Goal: Task Accomplishment & Management: Use online tool/utility

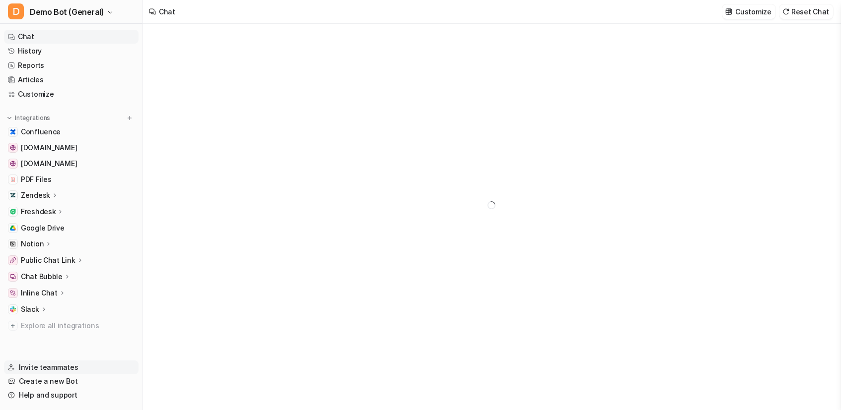
type textarea "**********"
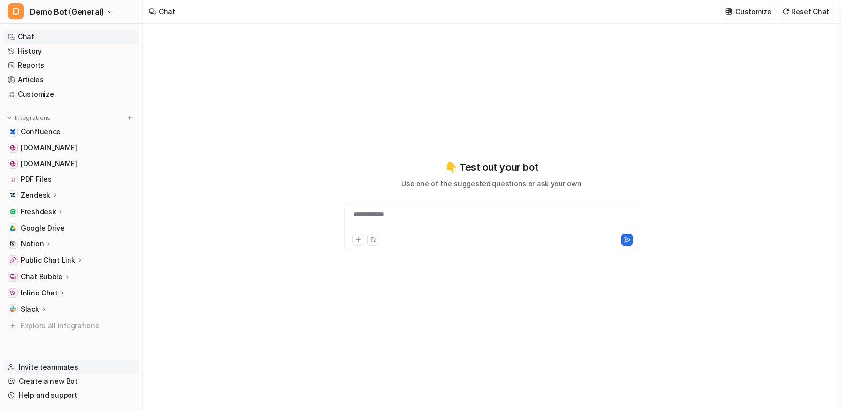
click at [52, 371] on link "Invite teammates" at bounding box center [71, 368] width 134 height 14
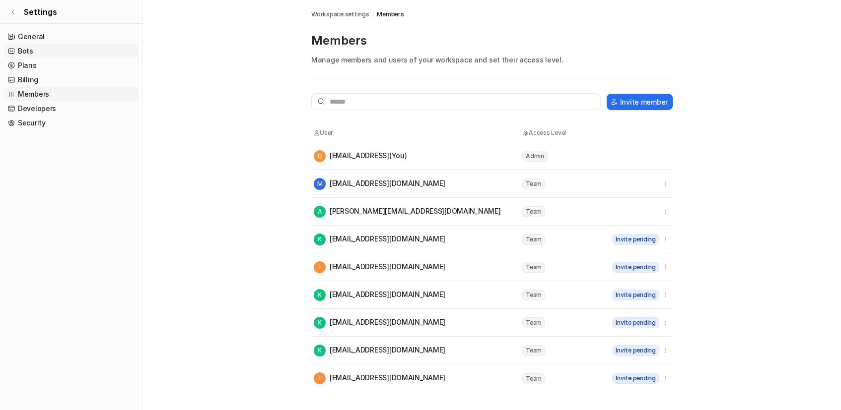
click at [57, 51] on link "Bots" at bounding box center [71, 51] width 134 height 14
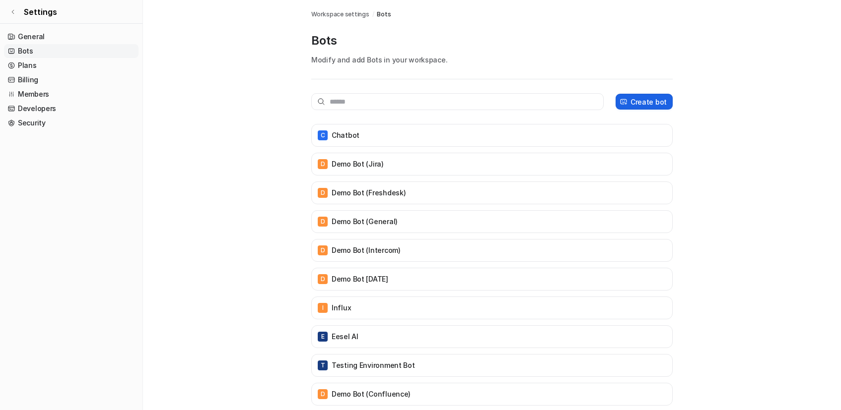
click at [640, 100] on p "Create bot" at bounding box center [648, 102] width 36 height 10
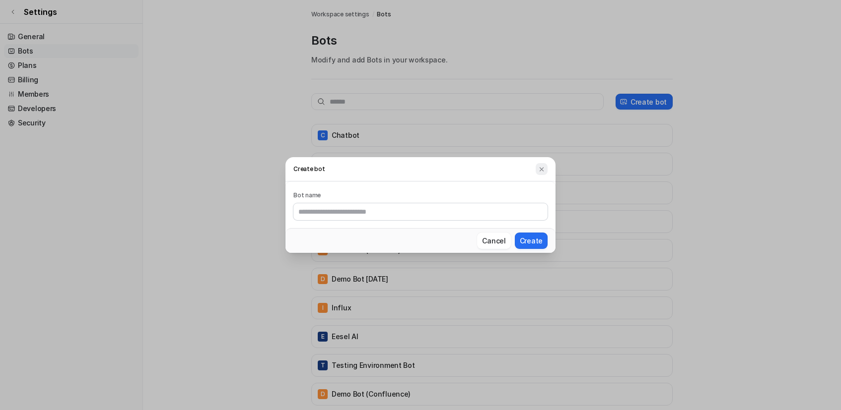
click at [540, 169] on img at bounding box center [541, 169] width 7 height 7
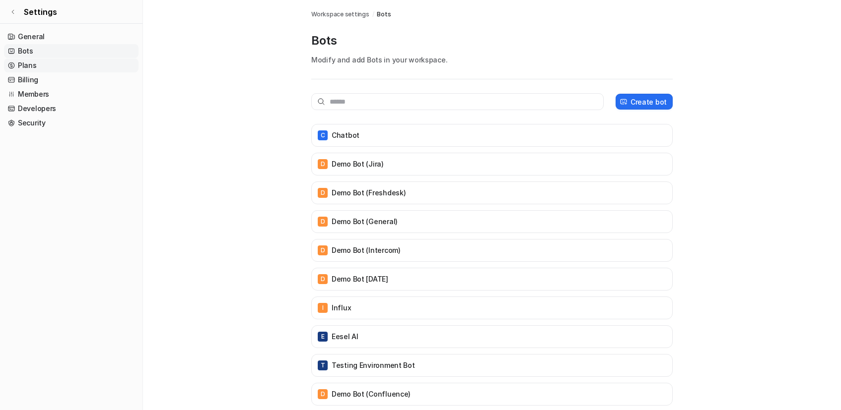
click at [77, 64] on link "Plans" at bounding box center [71, 66] width 134 height 14
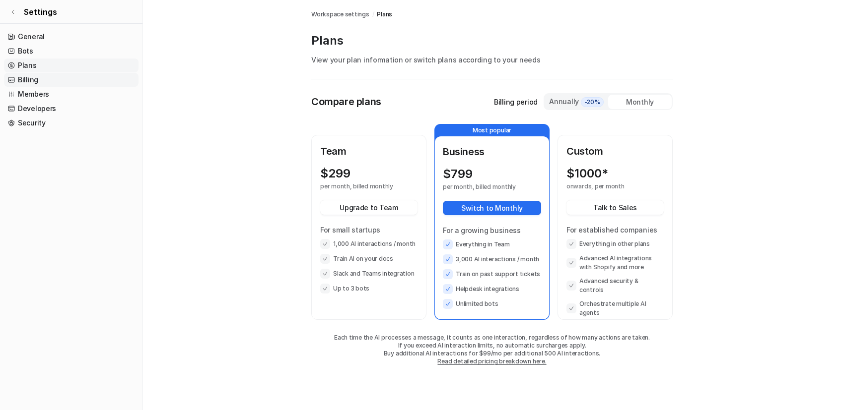
click at [32, 82] on link "Billing" at bounding box center [71, 80] width 134 height 14
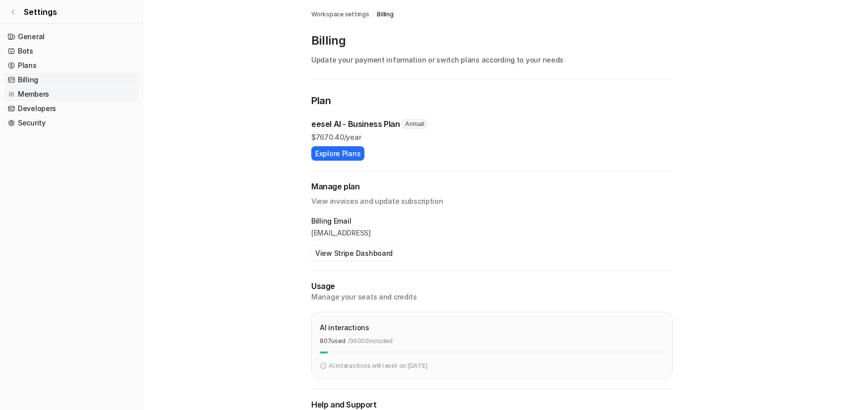
click at [95, 99] on link "Members" at bounding box center [71, 94] width 134 height 14
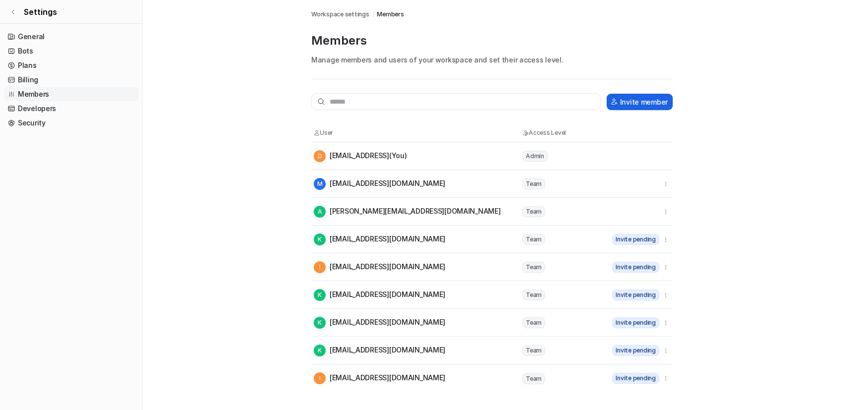
click at [634, 98] on button "Invite member" at bounding box center [639, 102] width 66 height 16
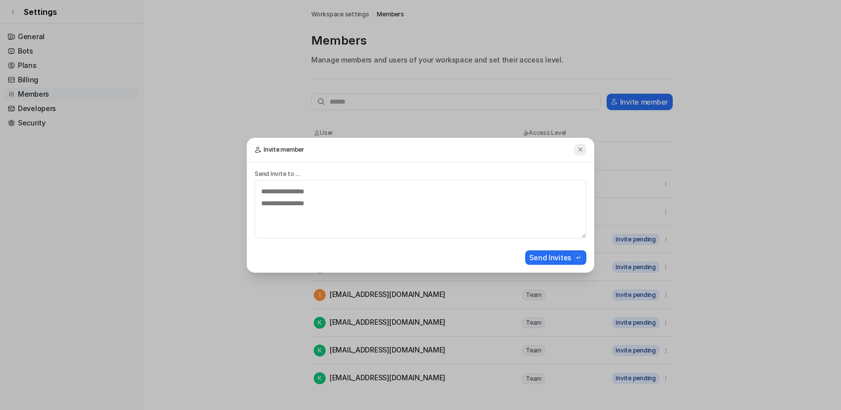
click at [578, 149] on img at bounding box center [580, 149] width 7 height 7
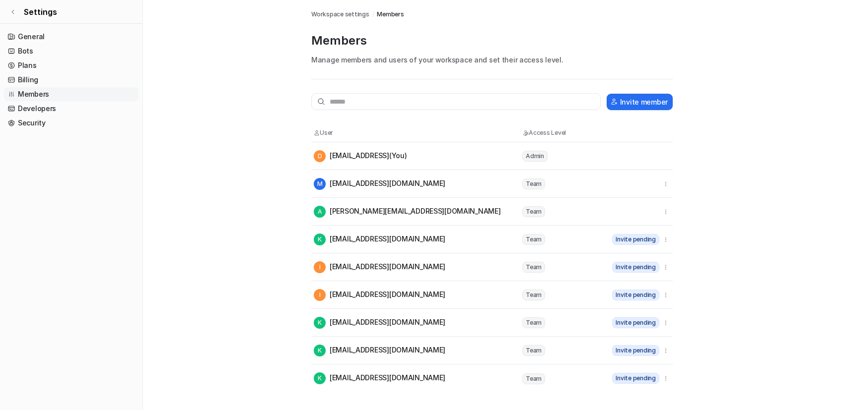
click at [399, 239] on div "K Kat468@gmail.com" at bounding box center [417, 240] width 207 height 12
click at [391, 241] on div "K Kat468@gmail.com" at bounding box center [379, 240] width 131 height 12
click at [455, 237] on div "K Kat468@gmail.com" at bounding box center [417, 240] width 207 height 12
click at [434, 192] on tr "M mikeyg.raine@gmail.com Team" at bounding box center [491, 184] width 361 height 28
click at [425, 167] on tr "D demo@eesel.ai (You) Admin" at bounding box center [491, 156] width 361 height 28
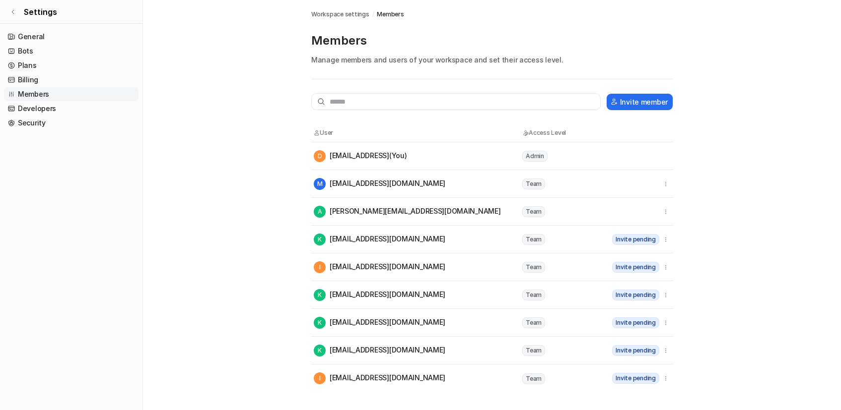
click at [408, 153] on div "D demo@eesel.ai (You)" at bounding box center [417, 156] width 207 height 12
click at [671, 238] on tr "K Kat468@gmail.com Team Invite pending" at bounding box center [491, 240] width 361 height 28
click at [668, 240] on icon "button" at bounding box center [665, 239] width 7 height 7
click at [659, 167] on tr "D demo@eesel.ai (You) Admin" at bounding box center [491, 156] width 361 height 28
click at [667, 158] on tr "D demo@eesel.ai (You) Admin" at bounding box center [491, 156] width 361 height 28
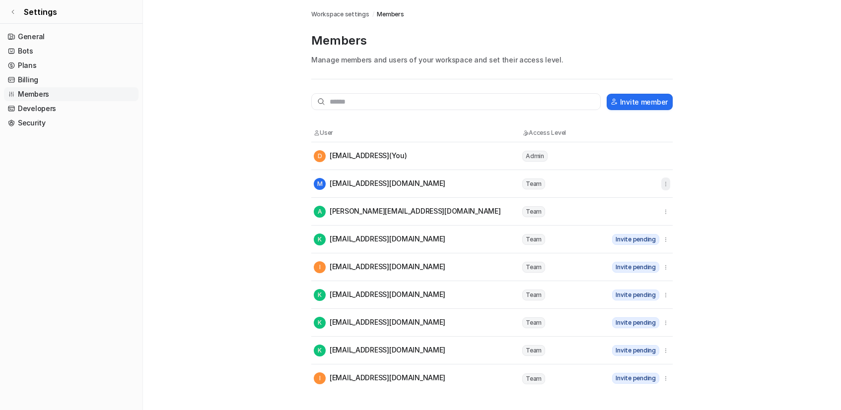
click at [663, 184] on icon "button" at bounding box center [665, 184] width 7 height 7
click at [215, 117] on main "Workspace settings / Members Members Manage members and users of your workspace…" at bounding box center [492, 196] width 698 height 392
click at [56, 80] on link "Billing" at bounding box center [71, 80] width 134 height 14
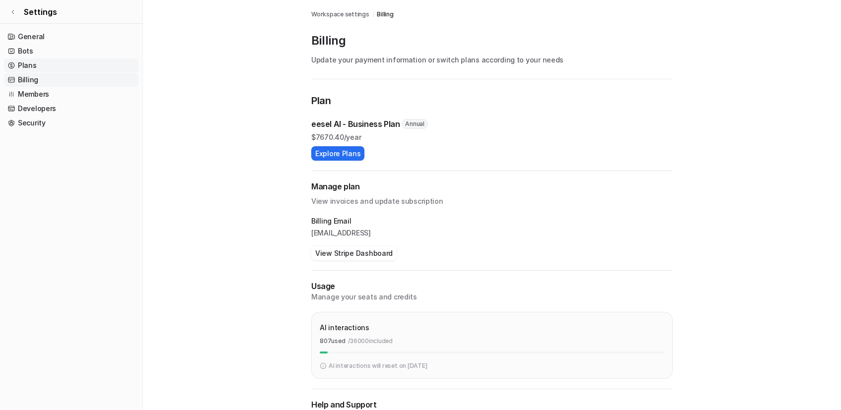
click at [59, 66] on link "Plans" at bounding box center [71, 66] width 134 height 14
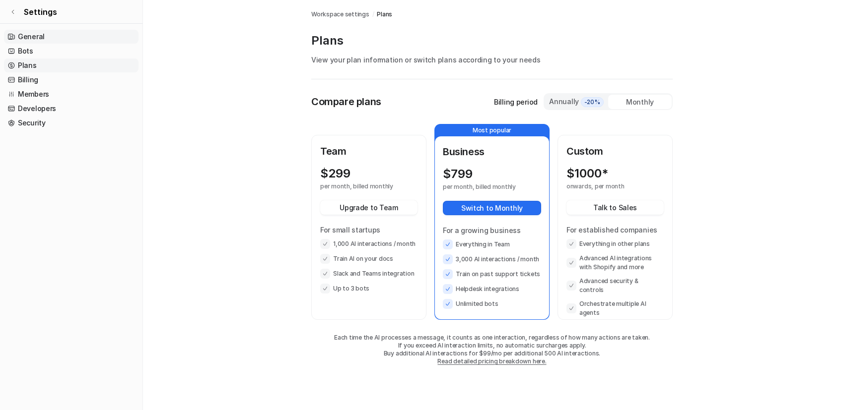
click at [55, 36] on link "General" at bounding box center [71, 37] width 134 height 14
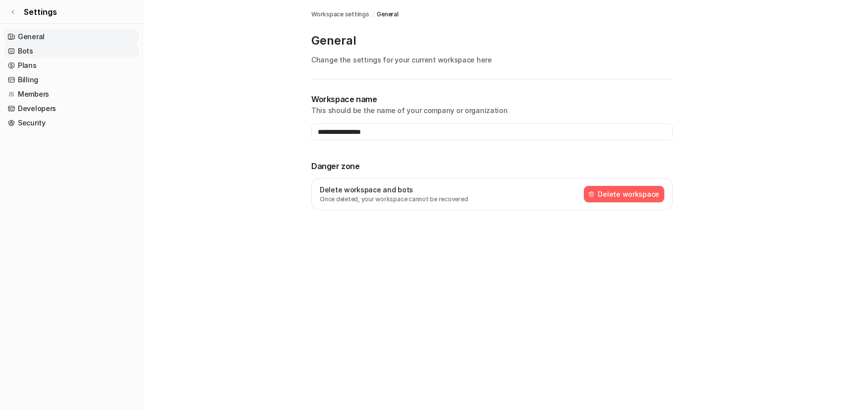
click at [57, 48] on link "Bots" at bounding box center [71, 51] width 134 height 14
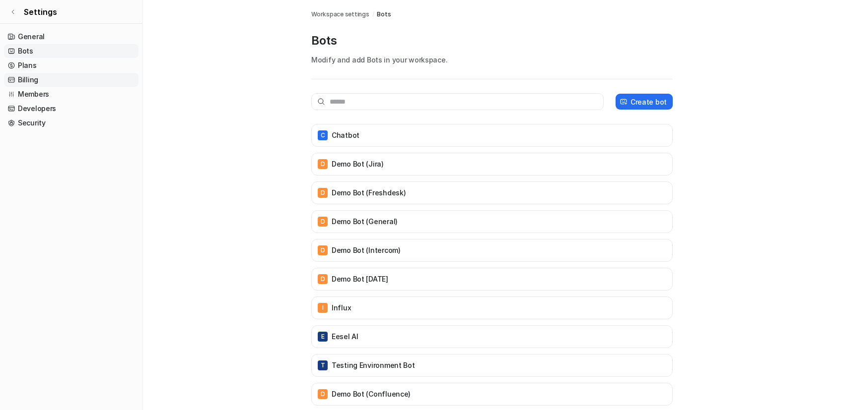
click at [59, 83] on link "Billing" at bounding box center [71, 80] width 134 height 14
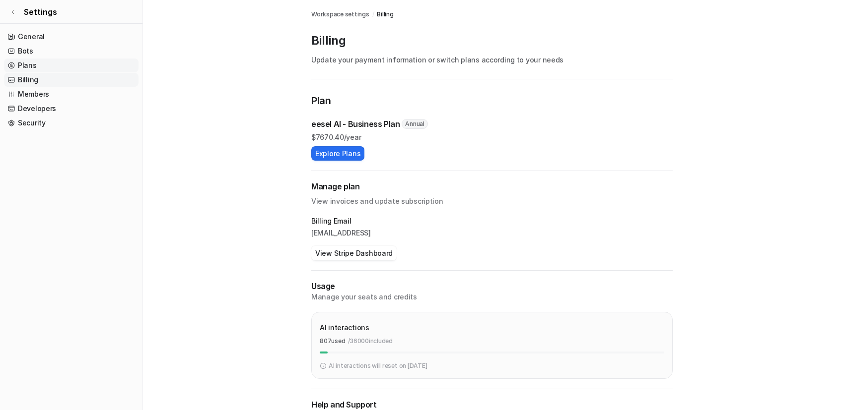
click at [62, 61] on link "Plans" at bounding box center [71, 66] width 134 height 14
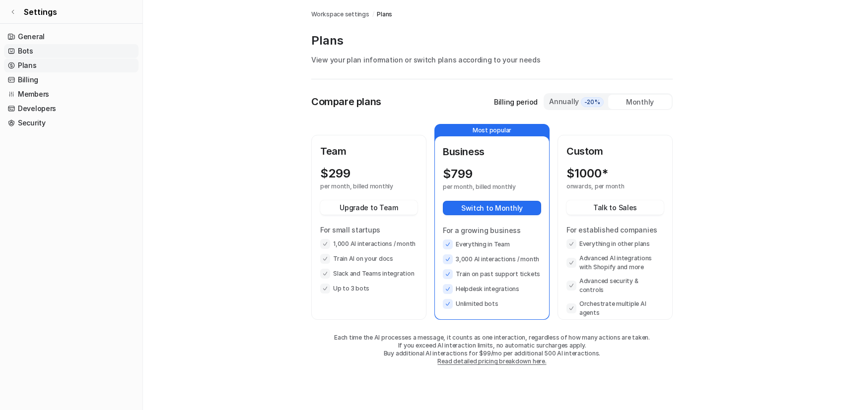
click at [61, 50] on link "Bots" at bounding box center [71, 51] width 134 height 14
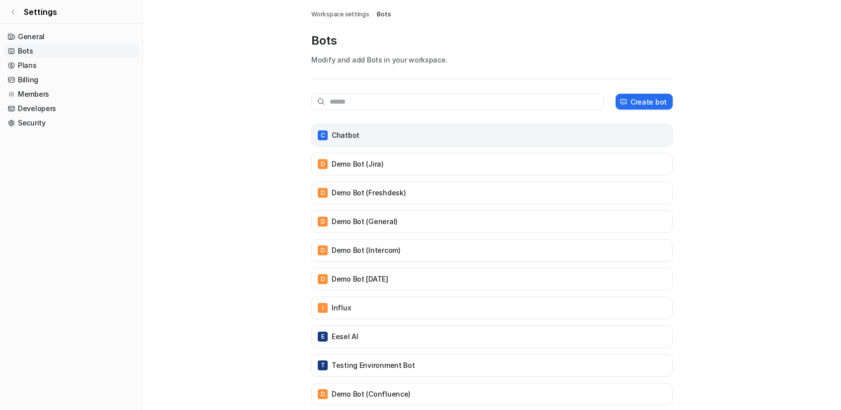
click at [490, 138] on div "C Chatbot" at bounding box center [492, 136] width 352 height 14
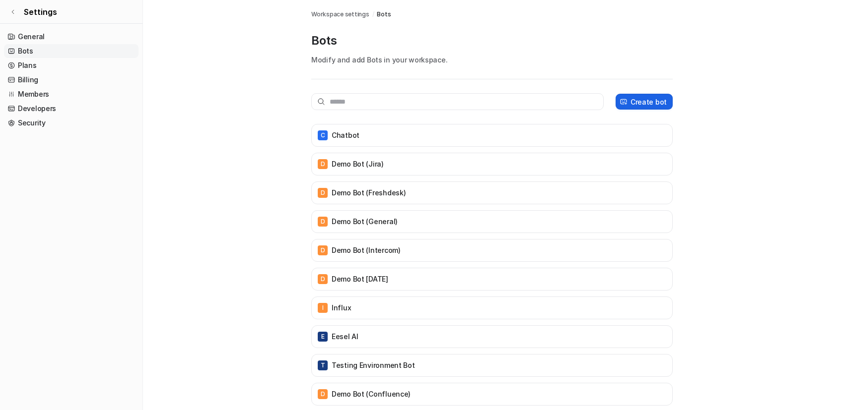
click at [650, 98] on p "Create bot" at bounding box center [648, 102] width 36 height 10
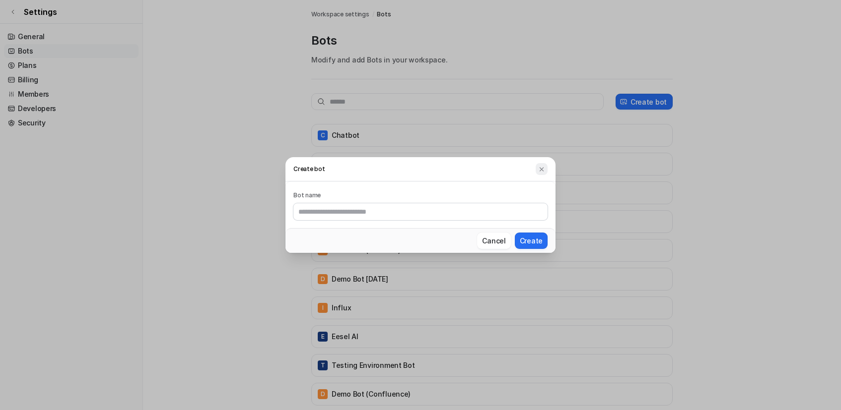
click at [541, 171] on img at bounding box center [541, 169] width 7 height 7
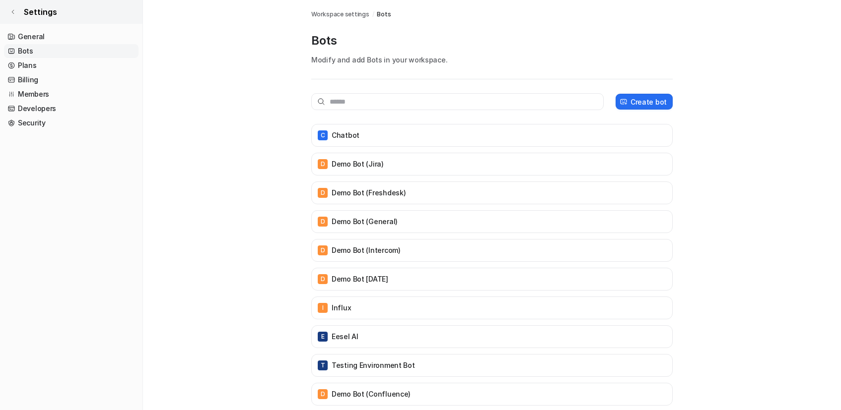
click at [31, 10] on span "Settings" at bounding box center [40, 12] width 33 height 12
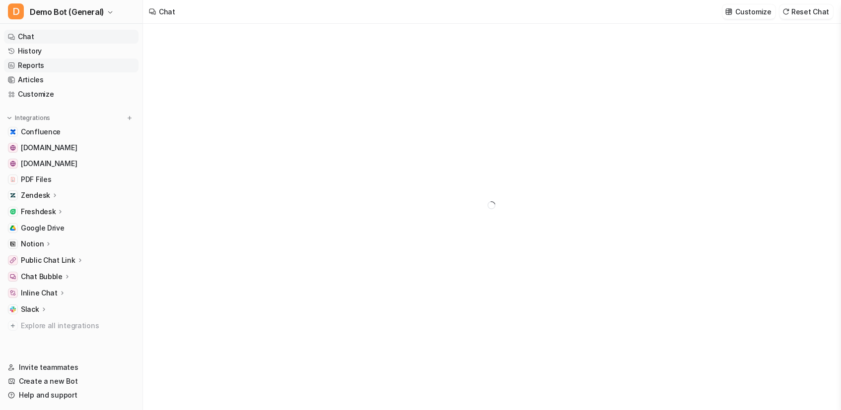
type textarea "**********"
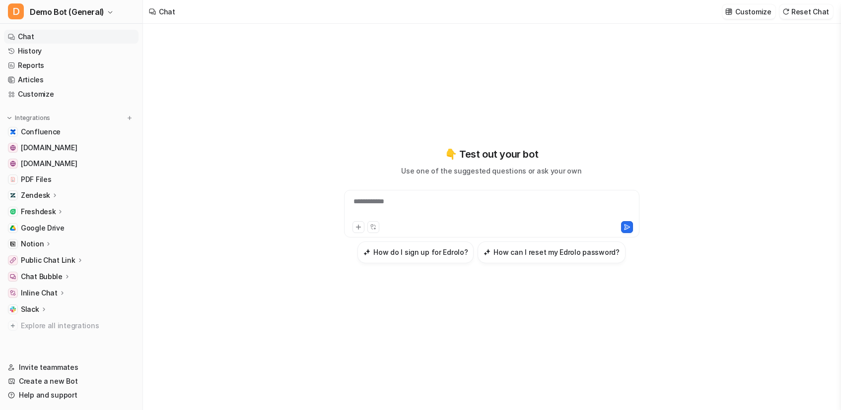
click at [49, 307] on div "Slack" at bounding box center [71, 310] width 134 height 14
click at [26, 307] on p "Slack" at bounding box center [30, 310] width 18 height 10
click at [32, 309] on p "Slack" at bounding box center [30, 310] width 18 height 10
click at [49, 321] on p "Overview" at bounding box center [44, 324] width 32 height 10
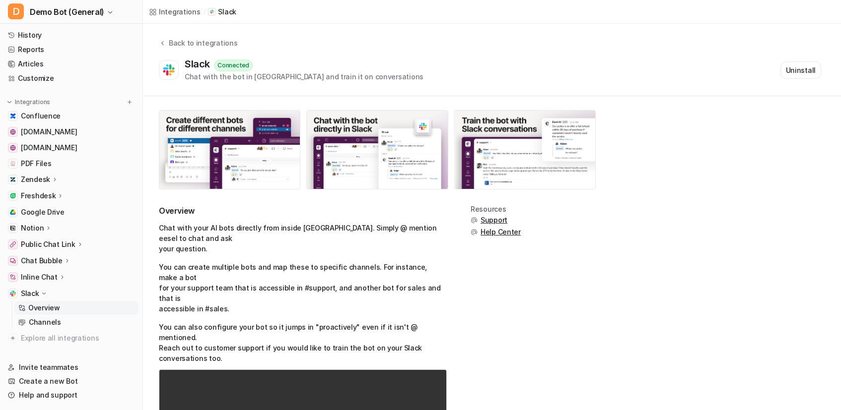
scroll to position [36, 0]
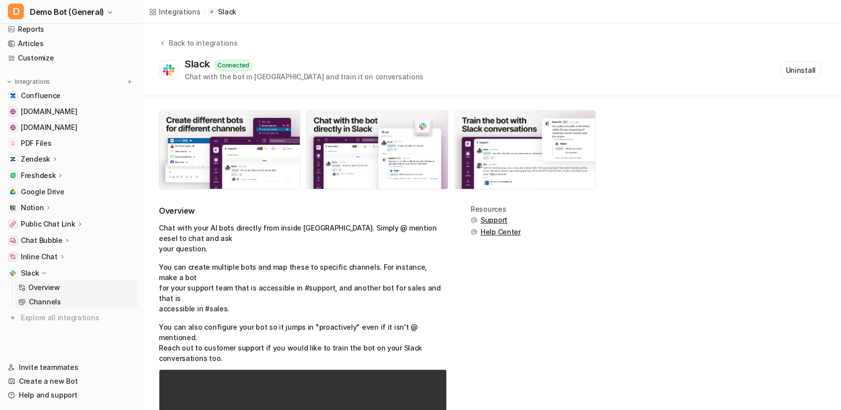
click at [60, 298] on link "Channels" at bounding box center [76, 302] width 124 height 14
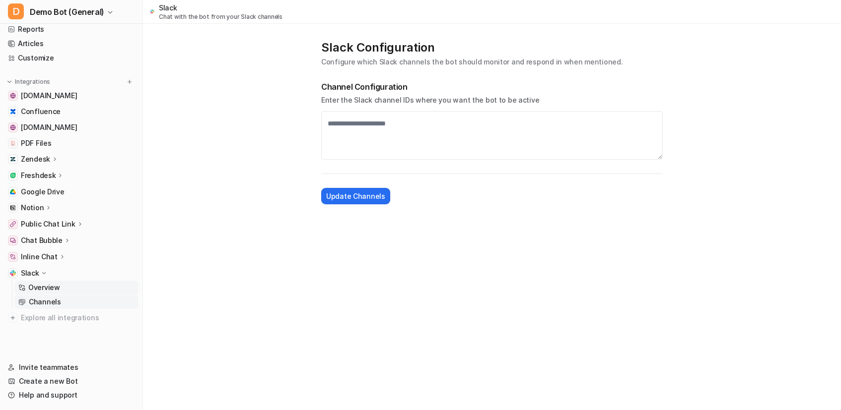
click at [50, 284] on p "Overview" at bounding box center [44, 288] width 32 height 10
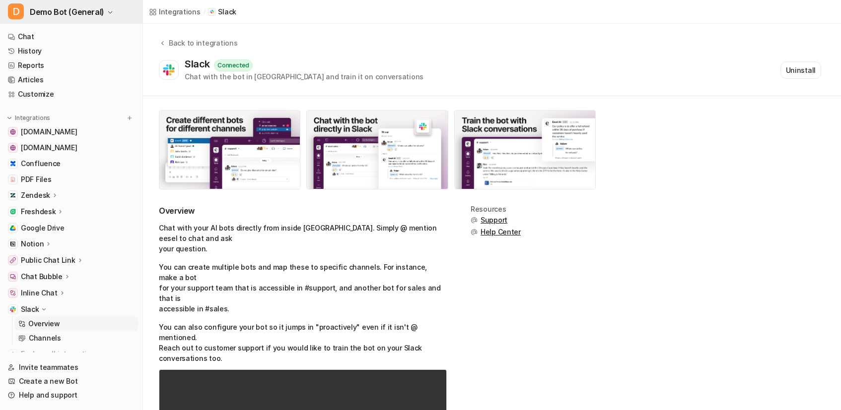
click at [51, 19] on button "D Demo Bot (General)" at bounding box center [71, 12] width 142 height 24
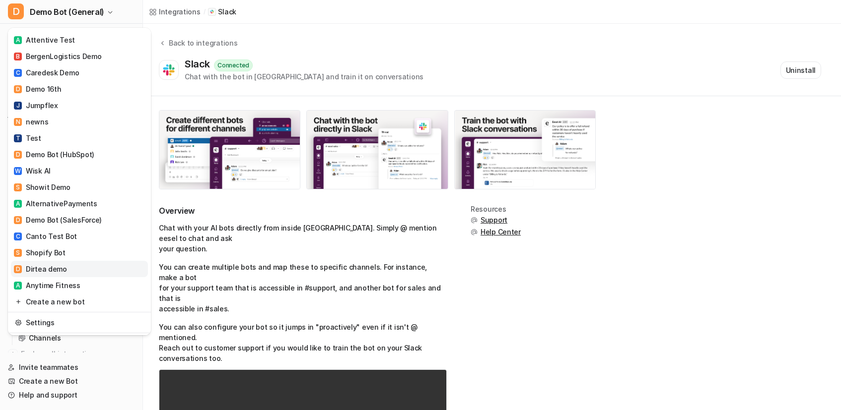
scroll to position [1293, 0]
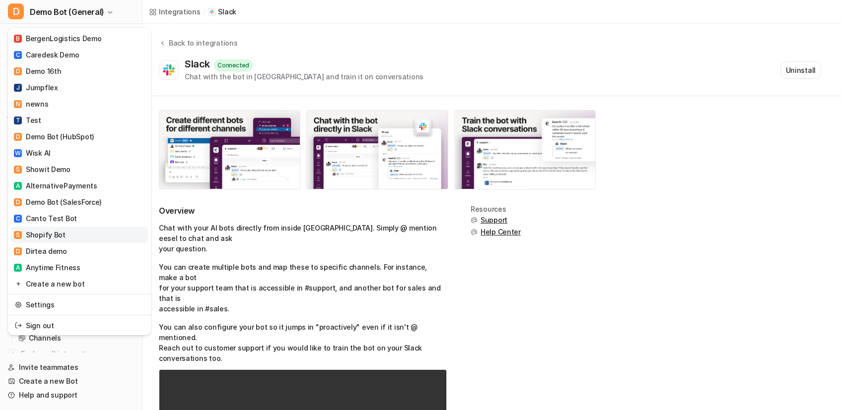
click at [64, 230] on link "S Shopify Bot" at bounding box center [79, 235] width 137 height 16
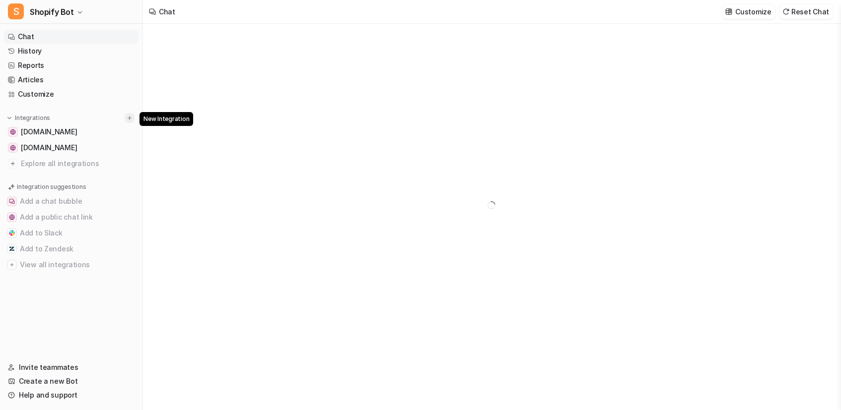
click at [126, 117] on img at bounding box center [129, 118] width 7 height 7
type textarea "**********"
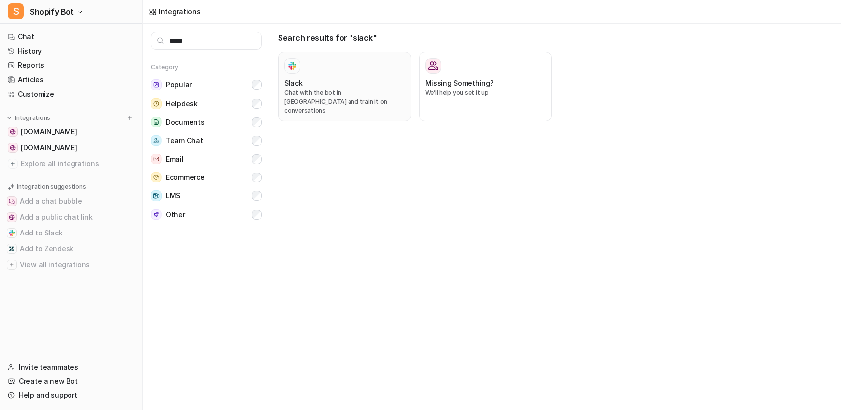
type input "*****"
click at [345, 99] on p "Chat with the bot in Slack and train it on conversations" at bounding box center [344, 101] width 120 height 27
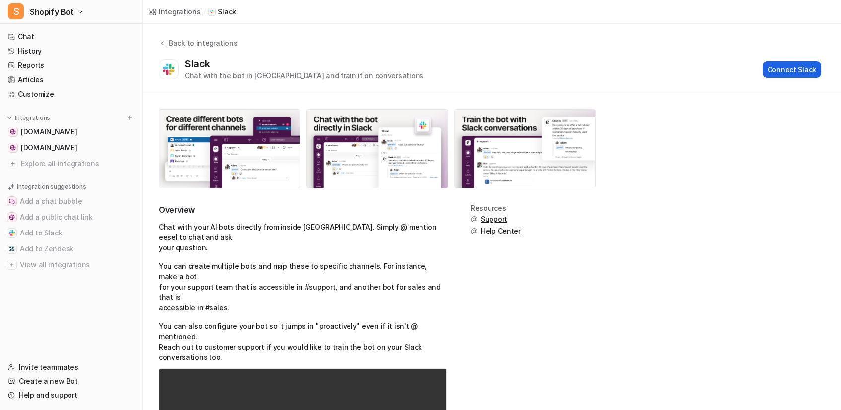
click at [791, 75] on button "Connect Slack" at bounding box center [791, 70] width 59 height 16
click at [626, 171] on div "Overview Chat with your AI bots directly from inside Slack. Simply @ mention ee…" at bounding box center [492, 325] width 698 height 461
click at [52, 96] on link "Customize" at bounding box center [71, 94] width 134 height 14
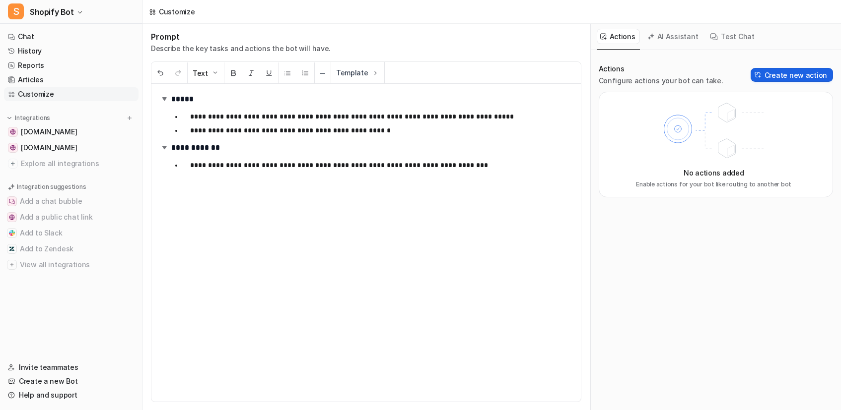
click at [790, 79] on button "Create new action" at bounding box center [791, 75] width 82 height 14
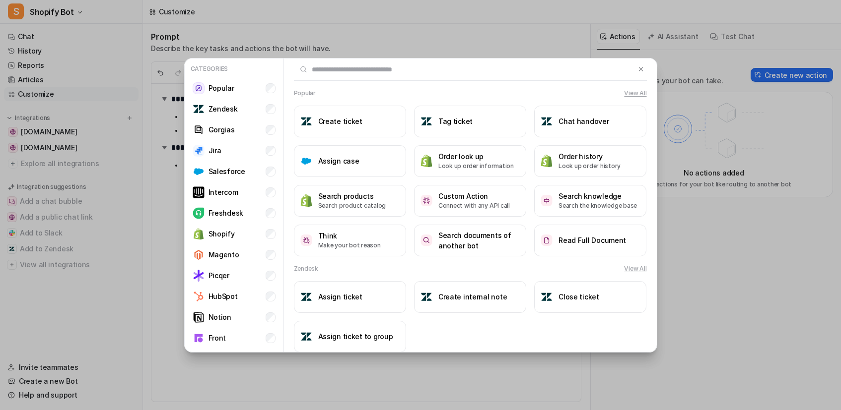
click at [423, 73] on input "text" at bounding box center [464, 70] width 341 height 22
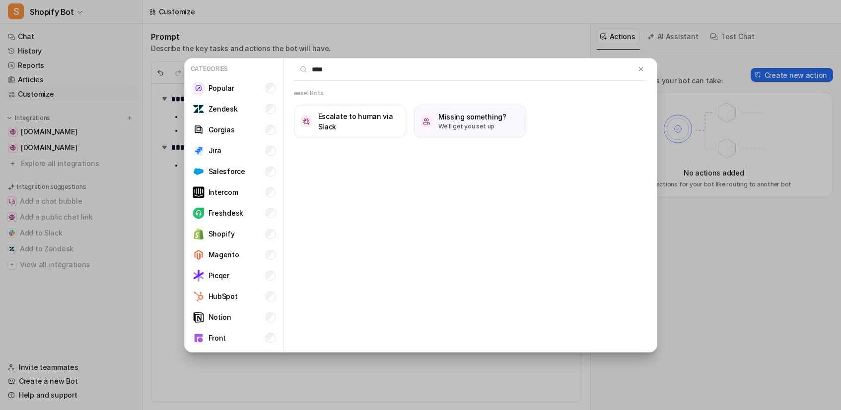
type input "*****"
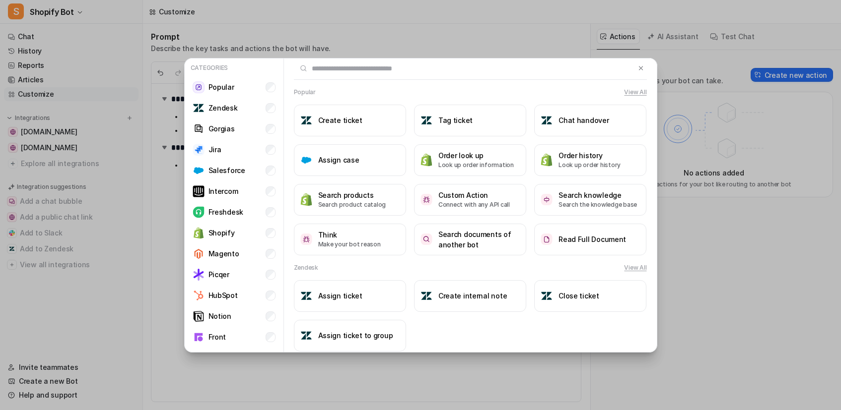
click at [378, 380] on div "Categories Popular Zendesk Gorgias Jira Salesforce Intercom Freshdesk Shopify M…" at bounding box center [420, 205] width 489 height 410
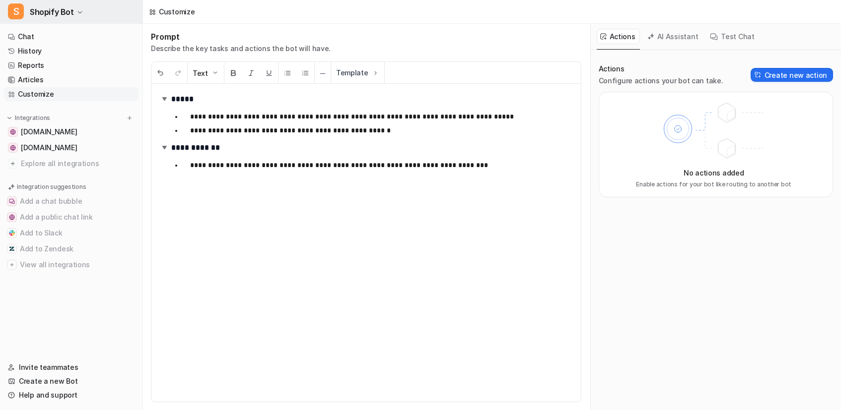
click at [49, 17] on span "Shopify Bot" at bounding box center [52, 12] width 44 height 14
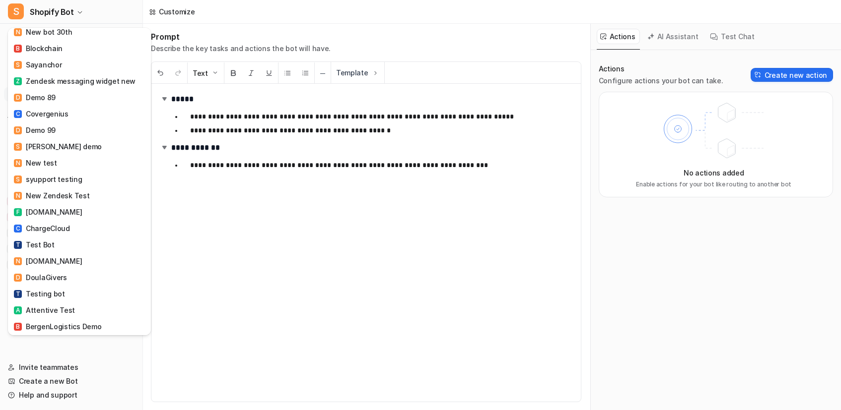
scroll to position [1293, 0]
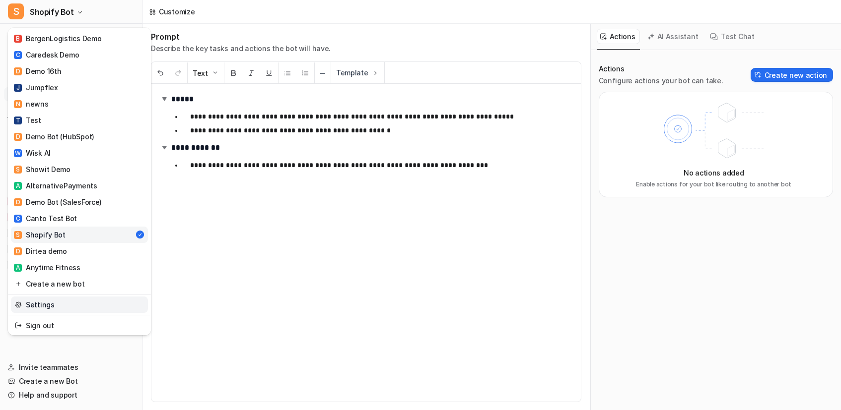
click at [58, 298] on link "Settings" at bounding box center [79, 305] width 137 height 16
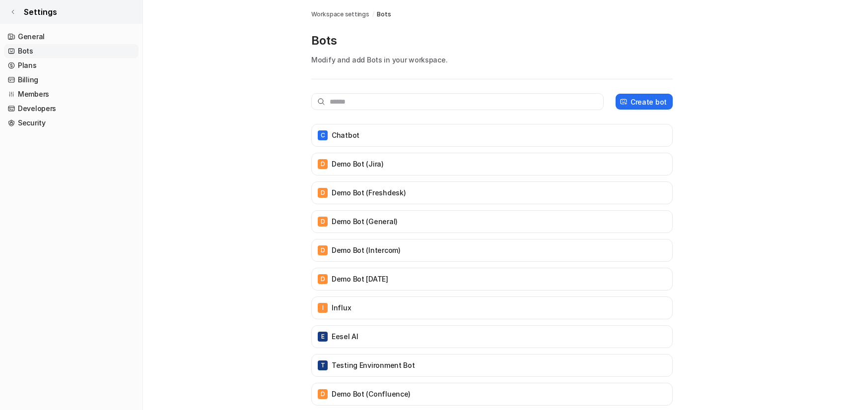
click at [13, 9] on icon at bounding box center [13, 12] width 6 height 6
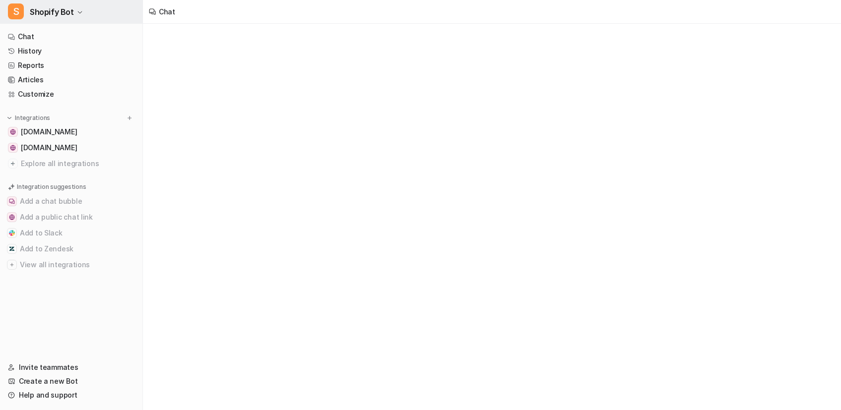
click at [27, 15] on button "S Shopify Bot" at bounding box center [71, 12] width 142 height 24
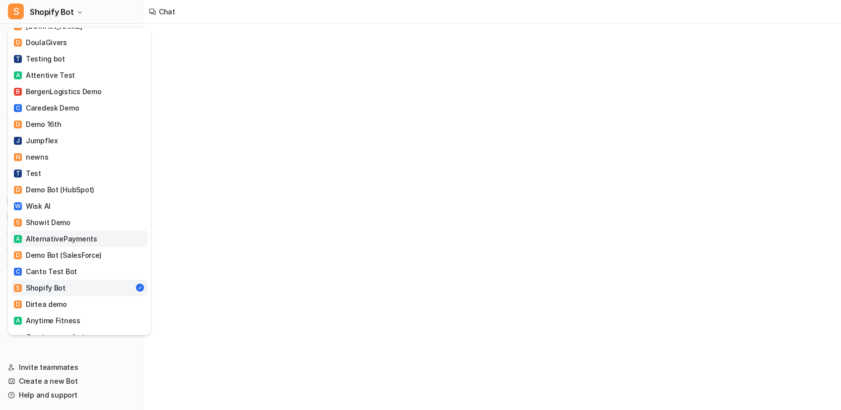
scroll to position [1293, 0]
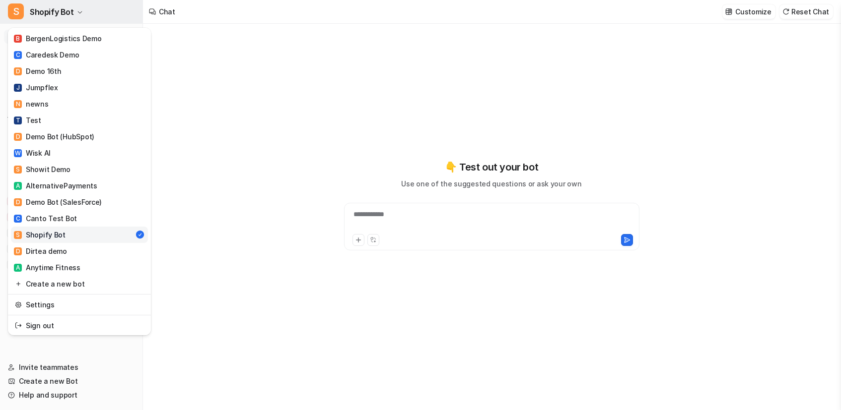
type textarea "**********"
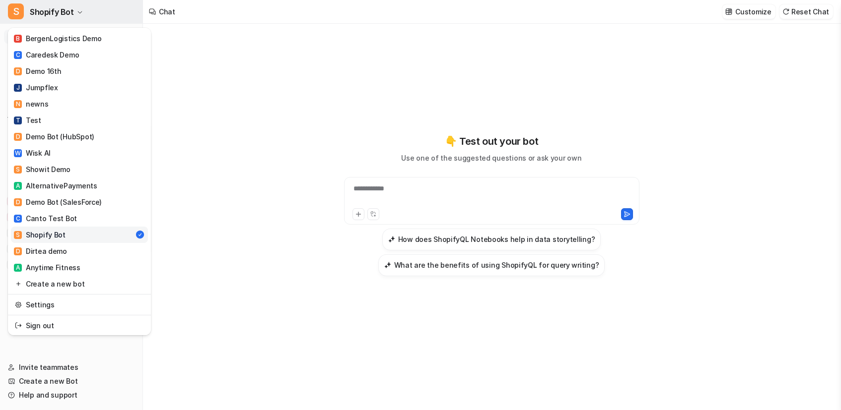
click at [58, 11] on span "Shopify Bot" at bounding box center [52, 12] width 44 height 14
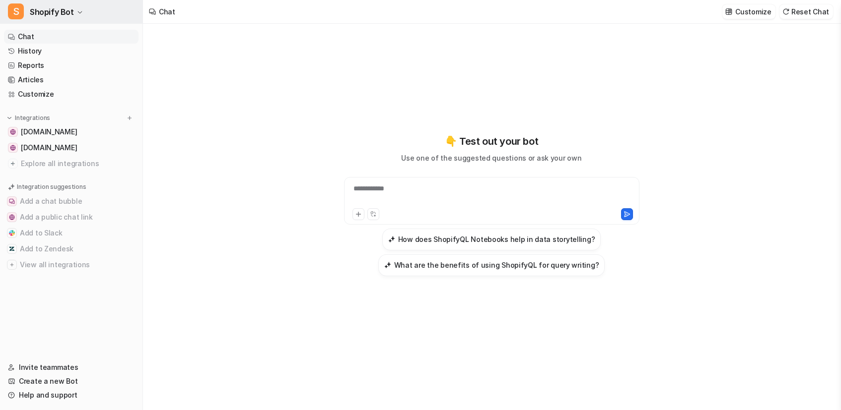
click at [60, 14] on span "Shopify Bot" at bounding box center [52, 12] width 44 height 14
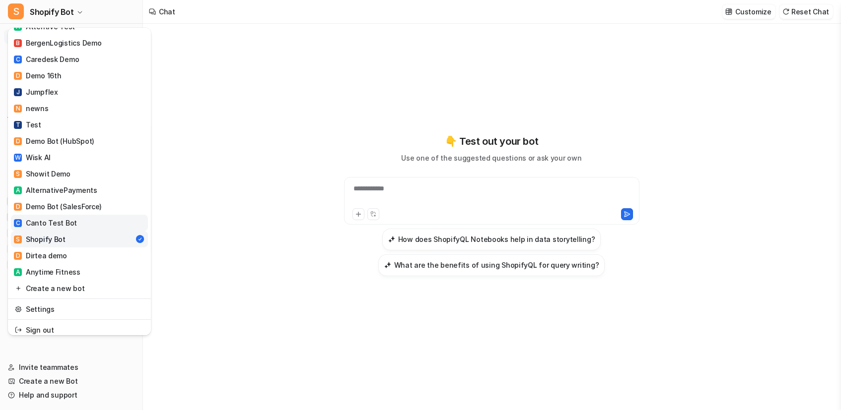
scroll to position [1293, 0]
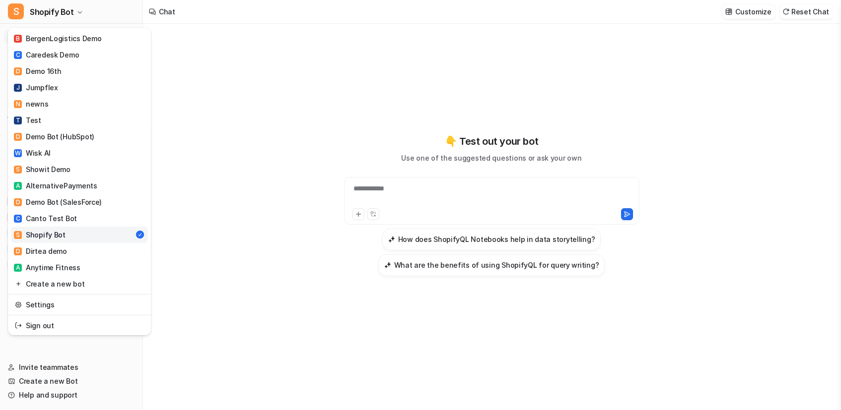
click at [236, 306] on div "S Shopify Bot C Chatbot D Demo Bot (Jira) D Demo Bot (Freshdesk) D Demo Bot (Ge…" at bounding box center [420, 205] width 841 height 410
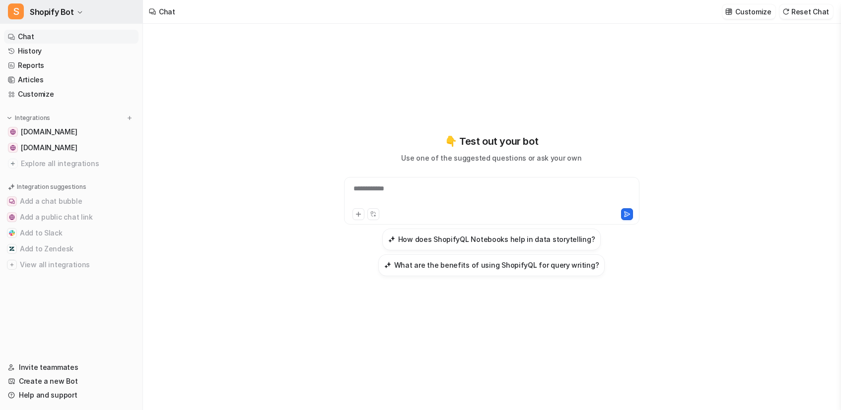
click at [33, 10] on span "Shopify Bot" at bounding box center [52, 12] width 44 height 14
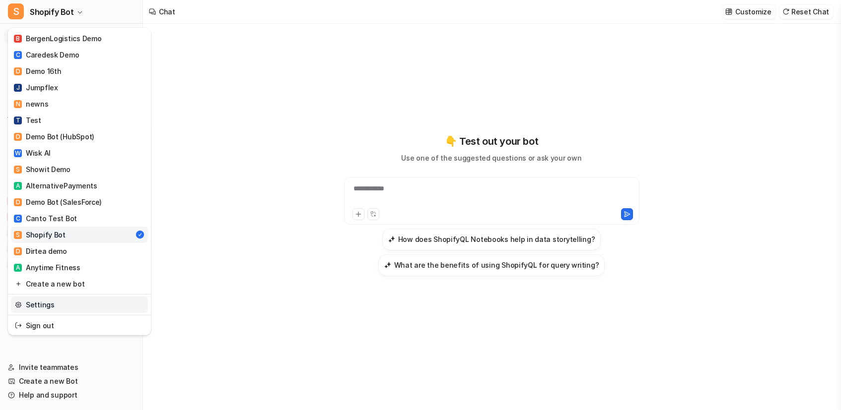
click at [52, 299] on link "Settings" at bounding box center [79, 305] width 137 height 16
